Goal: Task Accomplishment & Management: Complete application form

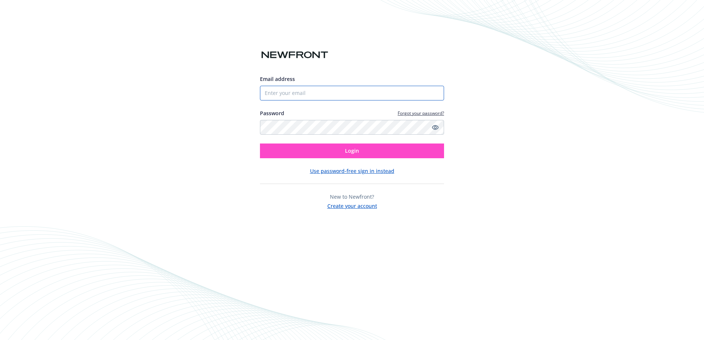
type input "[PERSON_NAME][EMAIL_ADDRESS][DOMAIN_NAME]"
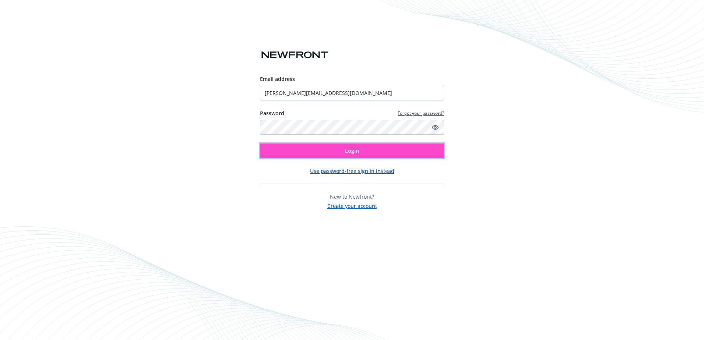
click at [388, 149] on button "Login" at bounding box center [352, 151] width 184 height 15
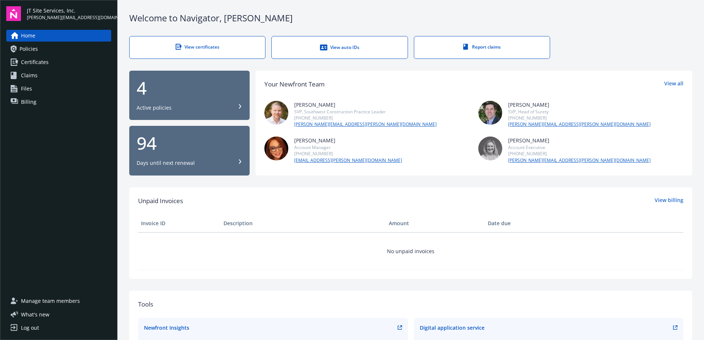
click at [196, 46] on div "View certificates" at bounding box center [197, 47] width 106 height 6
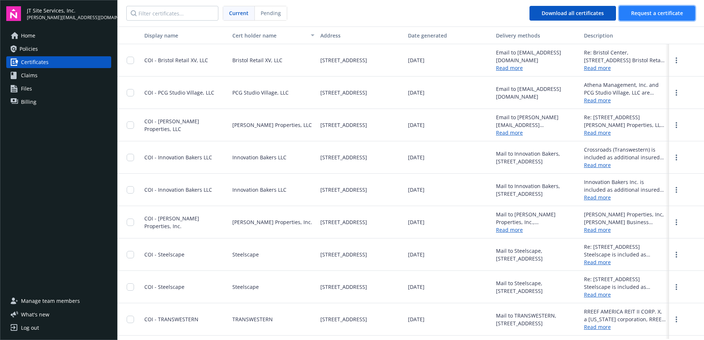
click at [632, 9] on button "Request a certificate" at bounding box center [657, 13] width 76 height 15
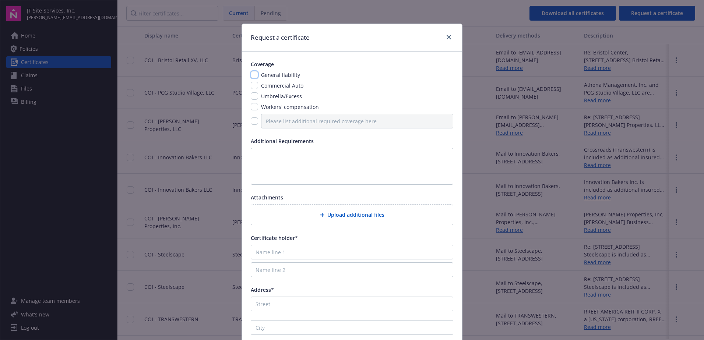
click at [252, 73] on input "checkbox" at bounding box center [254, 74] width 7 height 7
checkbox input "true"
click at [247, 89] on div "Coverage General liability Commercial Auto Umbrella/Excess Workers' compensatio…" at bounding box center [352, 210] width 220 height 316
click at [251, 84] on input "checkbox" at bounding box center [254, 85] width 7 height 7
checkbox input "true"
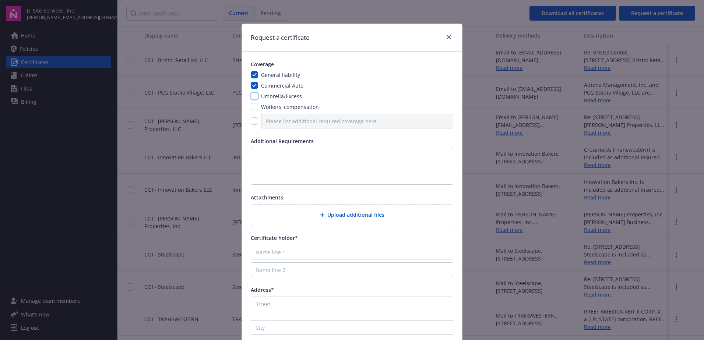
click at [251, 94] on input "checkbox" at bounding box center [254, 95] width 7 height 7
checkbox input "true"
click at [327, 212] on span "Upload additional files" at bounding box center [355, 215] width 57 height 8
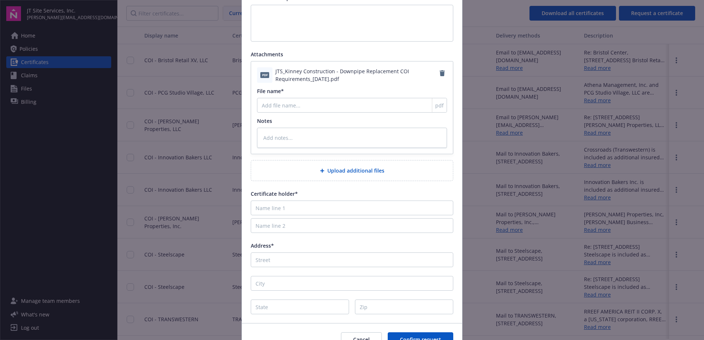
scroll to position [147, 0]
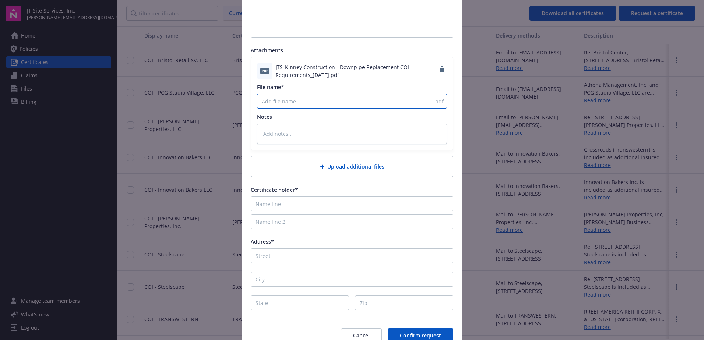
click at [291, 99] on input "File name*" at bounding box center [352, 101] width 190 height 15
type textarea "x"
type input "K"
type textarea "x"
type input "Ki"
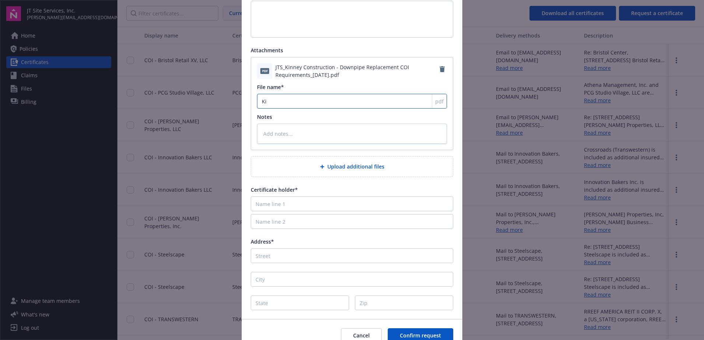
type textarea "x"
type input "Kin"
type textarea "x"
type input "[PERSON_NAME]"
type textarea "x"
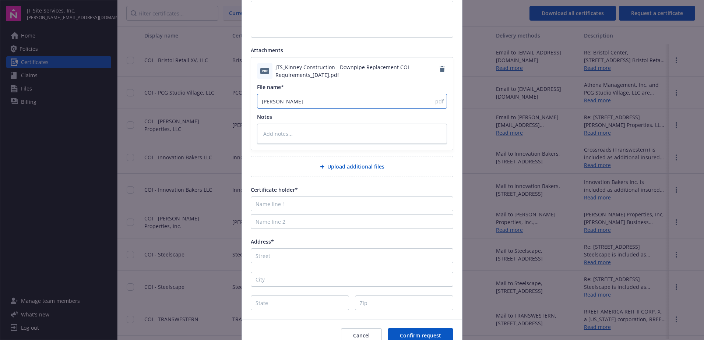
type input "[PERSON_NAME]"
type textarea "x"
type input "[PERSON_NAME]"
type textarea "x"
type input "[PERSON_NAME]"
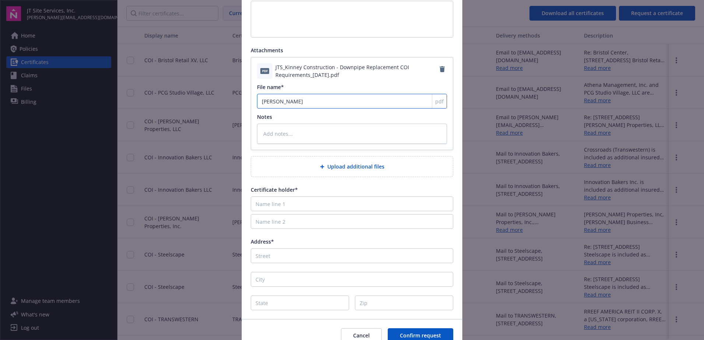
type textarea "x"
type input "[PERSON_NAME] C"
type textarea "x"
type input "[PERSON_NAME] Co"
type textarea "x"
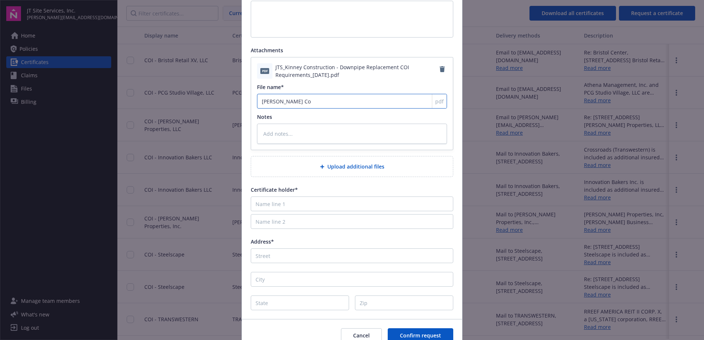
type input "[PERSON_NAME] Con"
type textarea "x"
type input "[PERSON_NAME] Cons"
type textarea "x"
type input "[PERSON_NAME] Const"
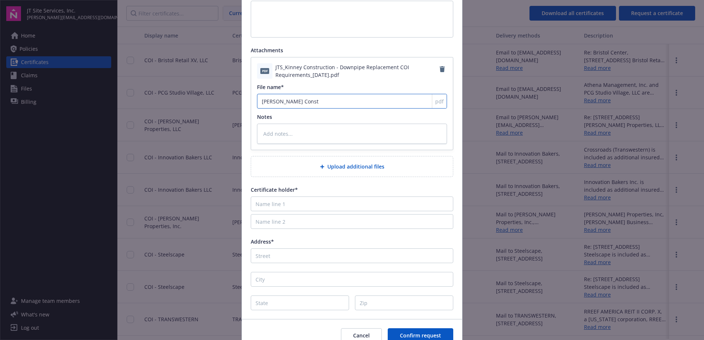
type textarea "x"
type input "[PERSON_NAME] Constr"
type textarea "x"
type input "[PERSON_NAME]"
type textarea "x"
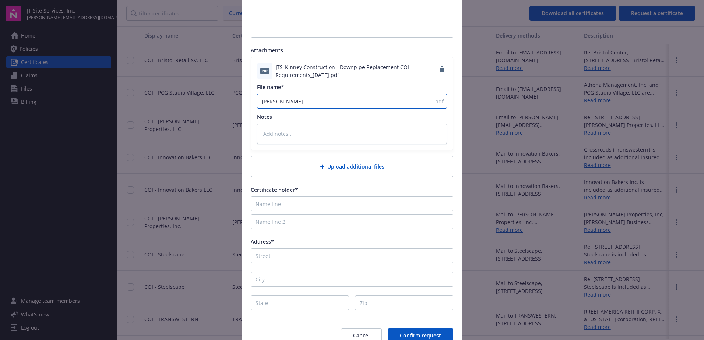
type input "[PERSON_NAME] Constras"
type textarea "x"
type input "[PERSON_NAME]"
type textarea "x"
type input "[PERSON_NAME] Constr"
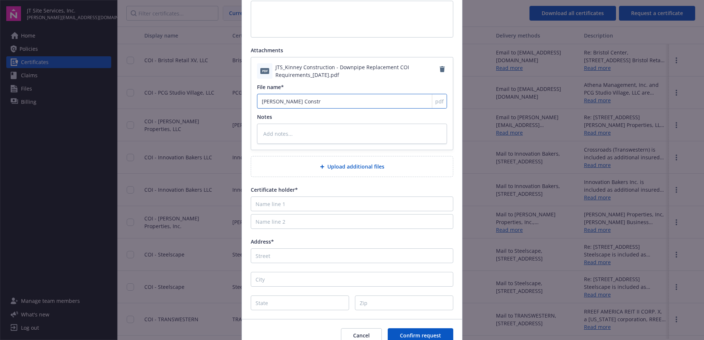
type textarea "x"
type input "[PERSON_NAME] Constru"
type textarea "x"
type input "[PERSON_NAME] Construc"
type textarea "x"
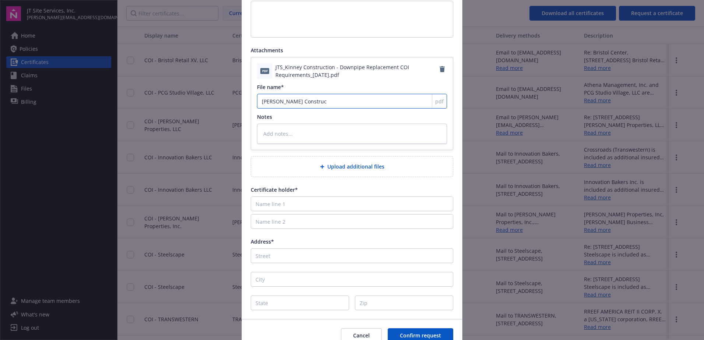
type input "[PERSON_NAME] Construct"
type textarea "x"
type input "[PERSON_NAME] Constructi"
type textarea "x"
type input "[PERSON_NAME] Constructio"
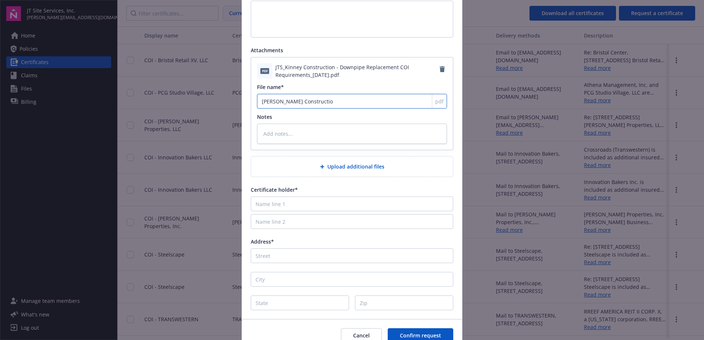
type textarea "x"
type input "[PERSON_NAME] Construction"
type textarea "x"
type input "[PERSON_NAME] Construction"
type textarea "x"
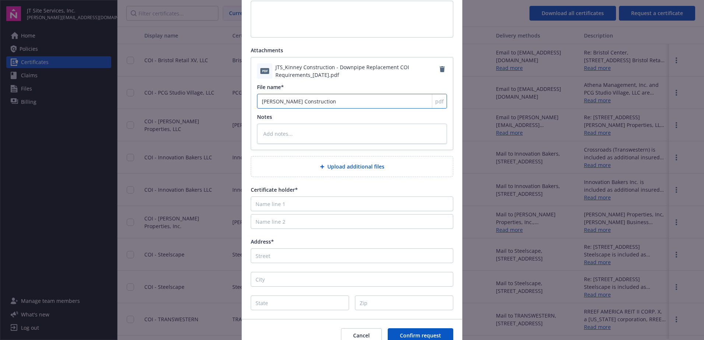
type input "[PERSON_NAME] Construction R"
type textarea "x"
type input "[PERSON_NAME] Construction Re"
type textarea "x"
type input "[PERSON_NAME] Construction Req"
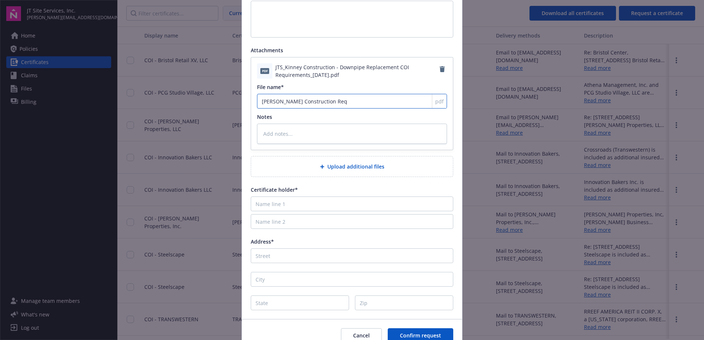
type textarea "x"
type input "[PERSON_NAME] Construction Re"
type textarea "x"
type input "[PERSON_NAME] Construction R"
type textarea "x"
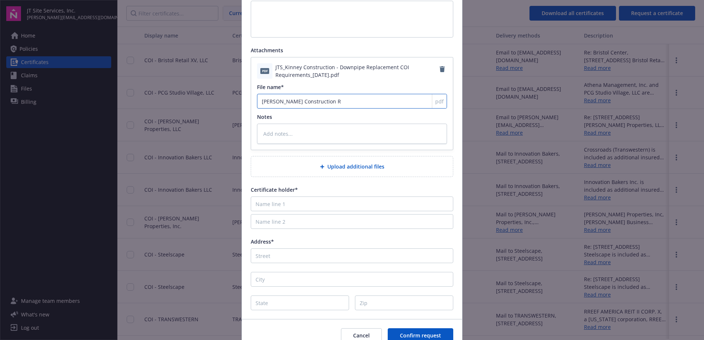
type input "[PERSON_NAME] Construction"
type textarea "x"
type input "[PERSON_NAME] Construction"
type textarea "x"
type input "[PERSON_NAME] Construction"
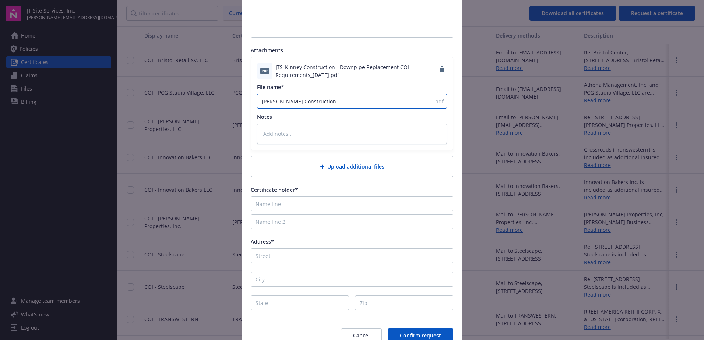
type textarea "x"
type input "[PERSON_NAME] Construction CO"
type textarea "x"
type input "[PERSON_NAME] Construction COI"
type textarea "x"
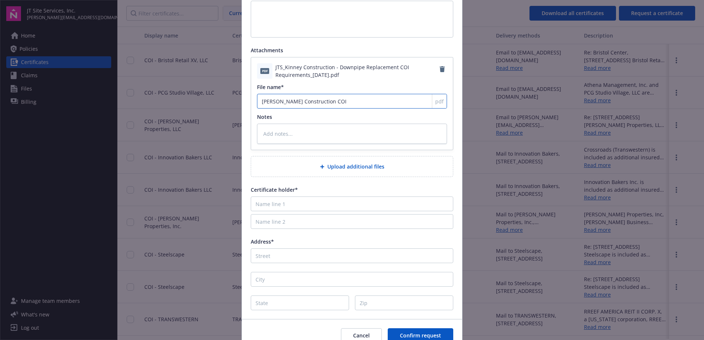
type input "[PERSON_NAME] Construction COI"
type textarea "x"
type input "[PERSON_NAME] Construction COI R"
type textarea "x"
type input "[PERSON_NAME] Construction COI Re"
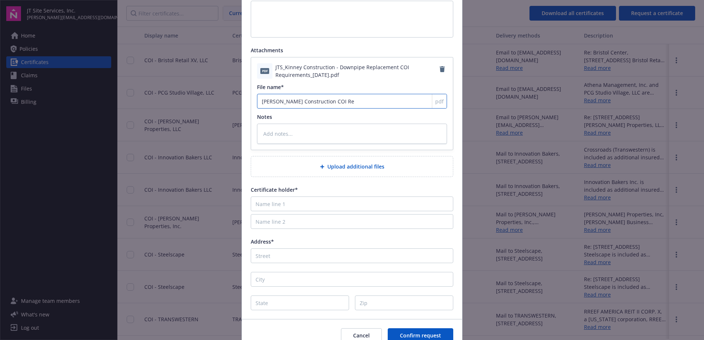
type textarea "x"
type input "[PERSON_NAME] Construction COI Req"
type textarea "x"
type input "[PERSON_NAME] Construction COI Requ"
type textarea "x"
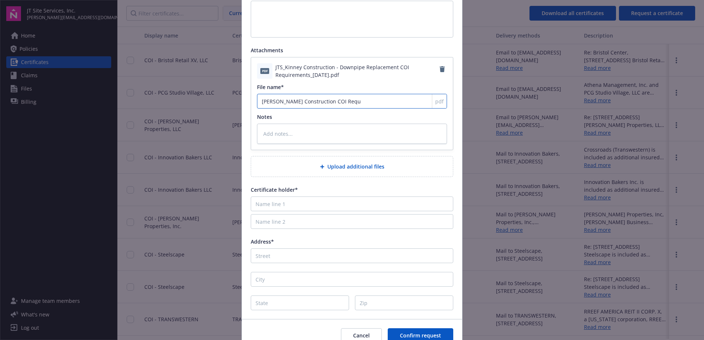
type input "[PERSON_NAME] Construction COI Requi"
type textarea "x"
type input "[PERSON_NAME] Construction COI Requir"
type textarea "x"
type input "[PERSON_NAME] Construction COI Require"
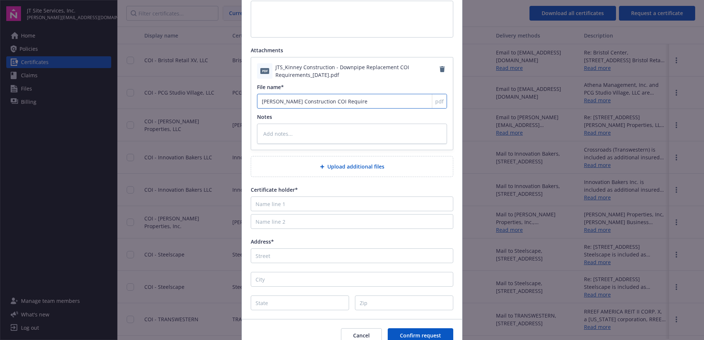
type textarea "x"
type input "[PERSON_NAME] Construction COI Requirem"
type textarea "x"
type input "[PERSON_NAME] Construction COI Requireme"
type textarea "x"
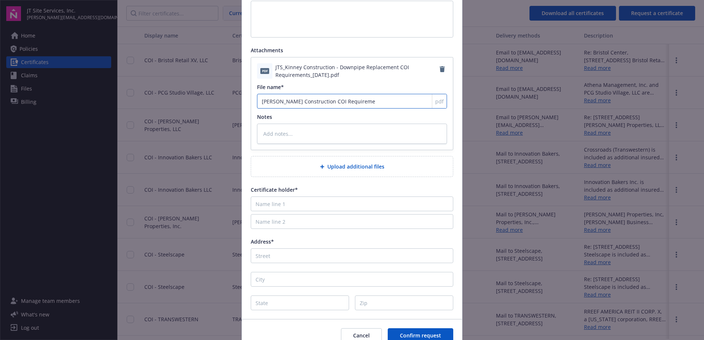
type input "[PERSON_NAME] Construction COI Requiremen"
type textarea "x"
type input "[PERSON_NAME] Construction COI Requirement"
type textarea "x"
type input "[PERSON_NAME] Construction COI Requirements"
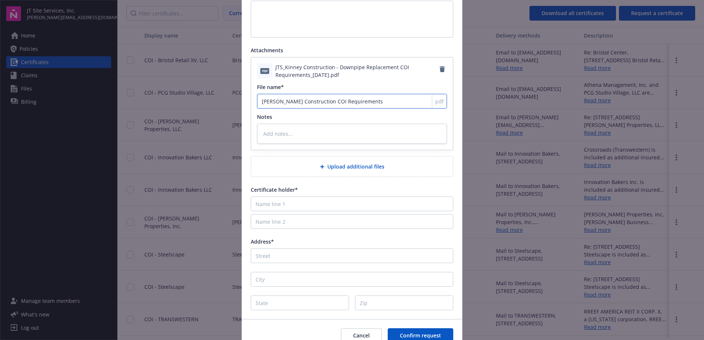
type textarea "x"
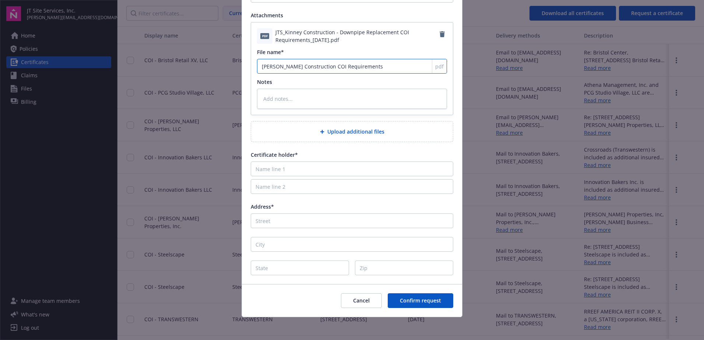
scroll to position [183, 0]
type input "[PERSON_NAME] Construction COI Requirements"
click at [296, 172] on input "Name line 1" at bounding box center [352, 168] width 202 height 15
click at [281, 169] on input "Name line 1" at bounding box center [352, 168] width 202 height 15
paste input "[PERSON_NAME] INC. DBA [PERSON_NAME] CONSTRUCTION"
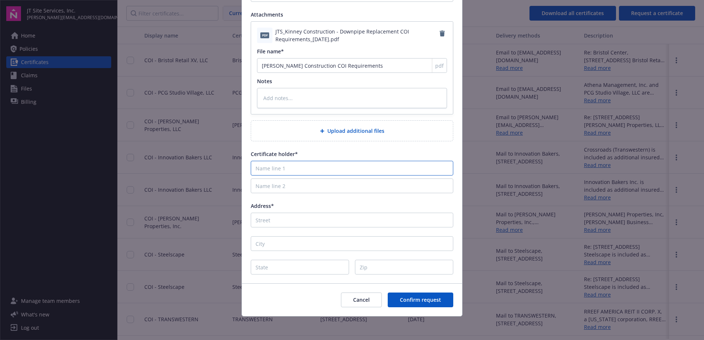
type input "[PERSON_NAME] INC. DBA [PERSON_NAME] CONSTRUCTION"
type textarea "x"
type input "[PERSON_NAME] INC. DBA [PERSON_NAME] CONSTRUCTION"
drag, startPoint x: 265, startPoint y: 221, endPoint x: 247, endPoint y: 227, distance: 18.5
click at [265, 221] on input "Address*" at bounding box center [352, 220] width 202 height 15
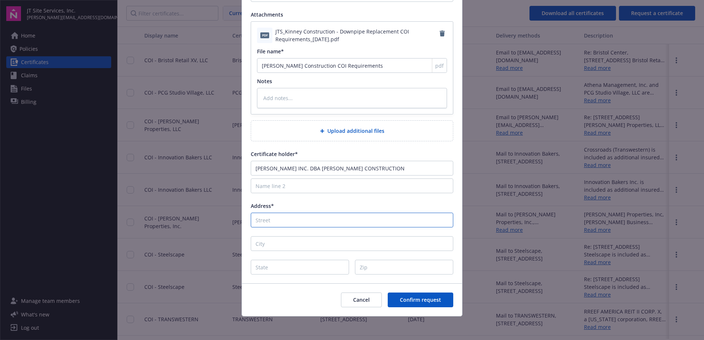
click at [309, 223] on input "Address*" at bounding box center [352, 220] width 202 height 15
paste input "[STREET_ADDRESS][PERSON_NAME]"
type input "[STREET_ADDRESS][PERSON_NAME]"
type textarea "x"
type input "[STREET_ADDRESS][PERSON_NAME]"
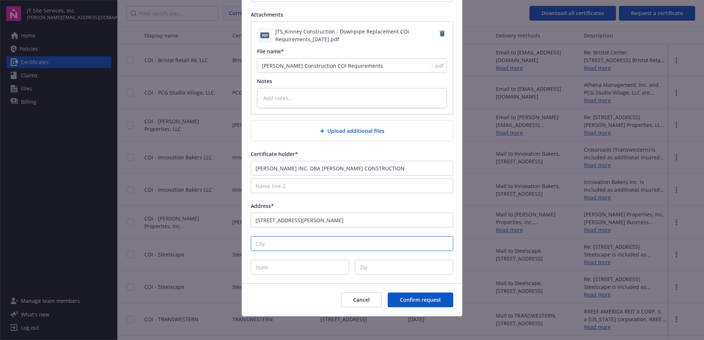
click at [258, 246] on input "City" at bounding box center [352, 243] width 202 height 15
type input "O"
type textarea "x"
type input "Or"
type textarea "x"
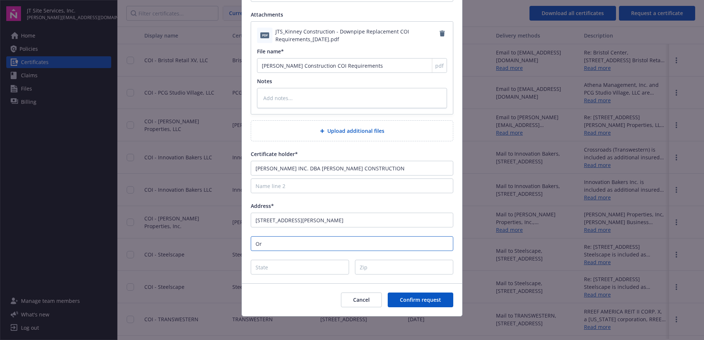
type input "Ora"
type textarea "x"
type input "Oran"
type textarea "x"
type input "Orang"
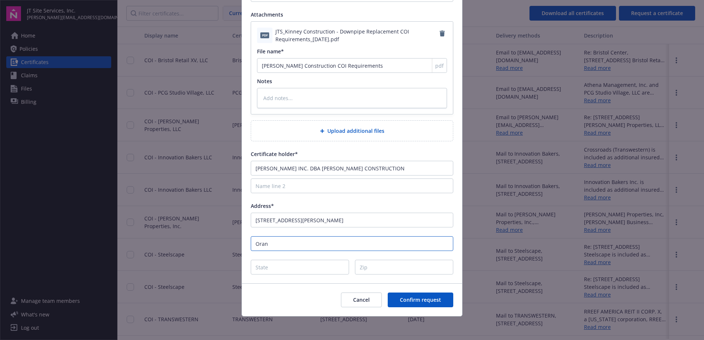
type textarea "x"
type input "Orange"
type textarea "x"
type input "Orange"
type textarea "x"
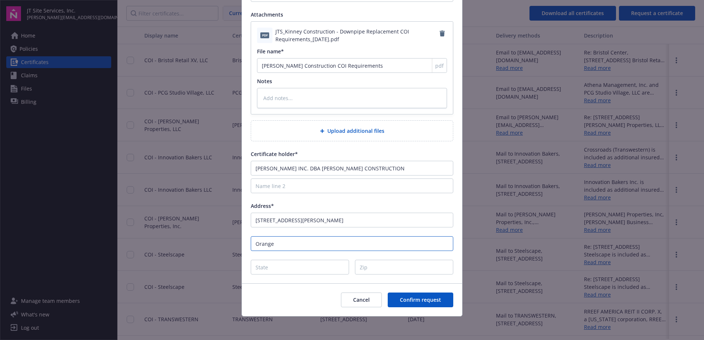
type input "Orange"
type input "C"
type textarea "x"
type input "CA"
type textarea "x"
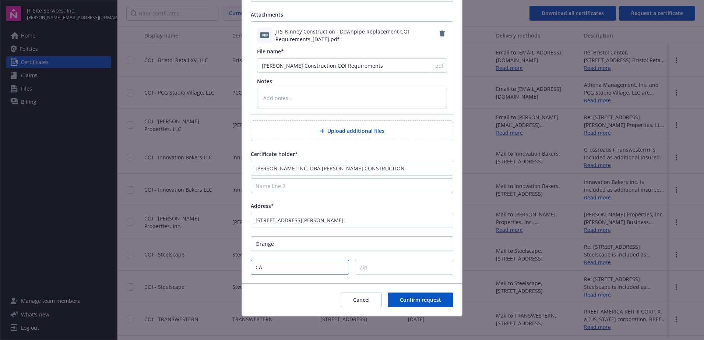
type input "CA"
type textarea "x"
type input "CA"
type input "9"
type textarea "x"
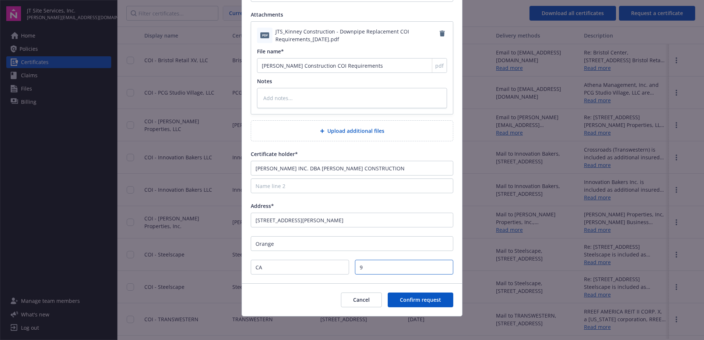
type input "92"
type textarea "x"
type input "928"
type textarea "x"
type input "9286"
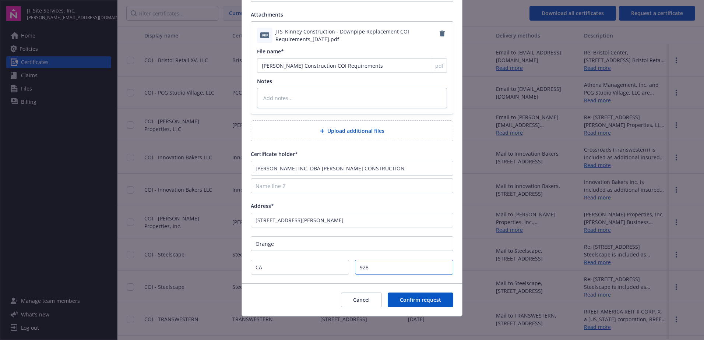
type textarea "x"
type input "92865"
type textarea "x"
type input "92865"
click at [427, 302] on span "Confirm request" at bounding box center [420, 299] width 41 height 7
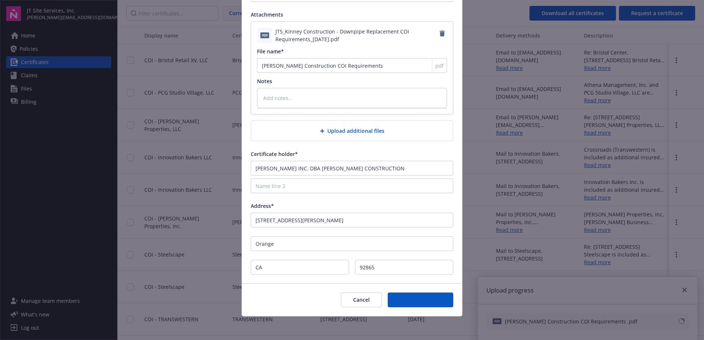
type textarea "x"
